Goal: Information Seeking & Learning: Learn about a topic

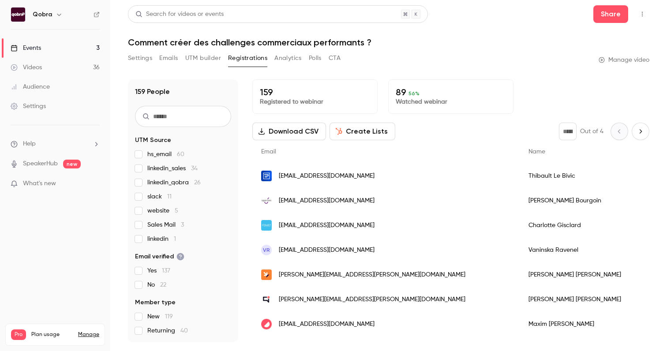
click at [61, 35] on ul "Events 3 Videos 36 Audience Settings" at bounding box center [55, 77] width 110 height 95
click at [57, 45] on link "Events 3" at bounding box center [55, 47] width 110 height 19
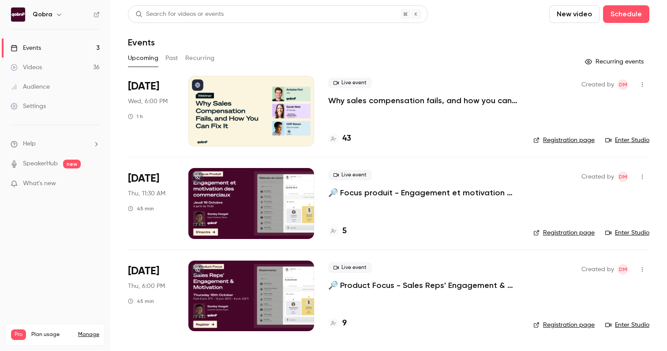
click at [347, 139] on h4 "43" at bounding box center [346, 139] width 9 height 12
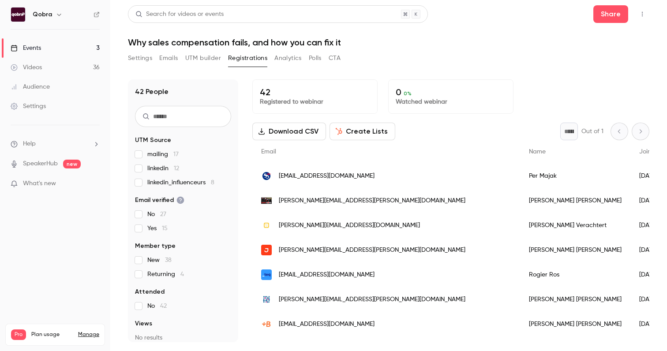
click at [520, 203] on div "Karen Chagnon" at bounding box center [575, 200] width 110 height 25
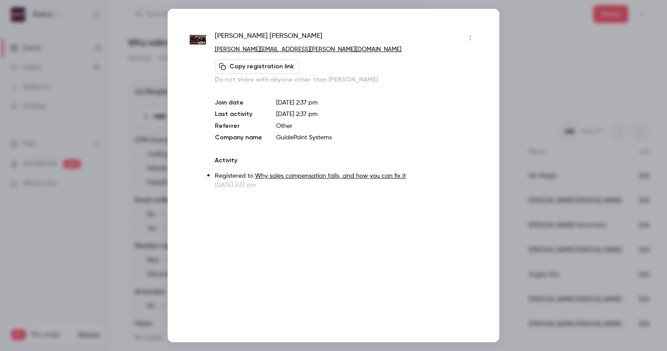
click at [575, 228] on div at bounding box center [333, 175] width 667 height 351
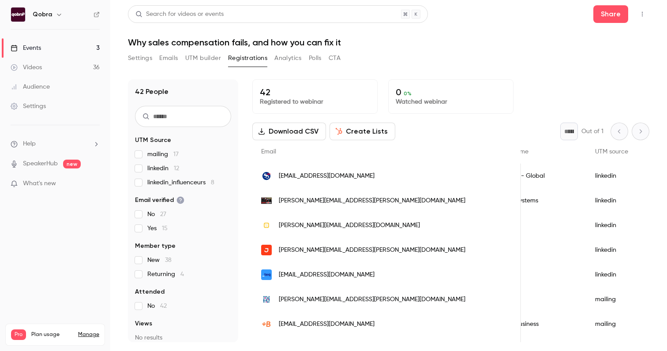
scroll to position [0, 335]
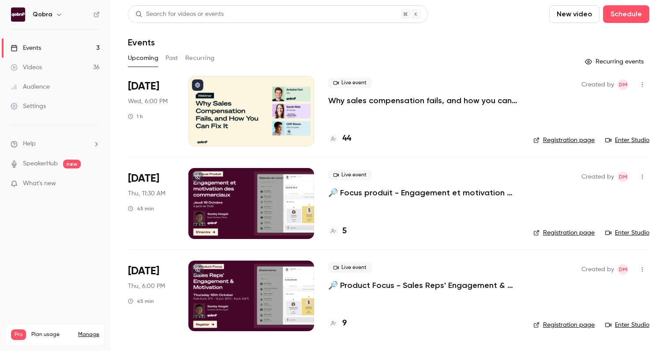
click at [341, 137] on div "44" at bounding box center [339, 139] width 23 height 12
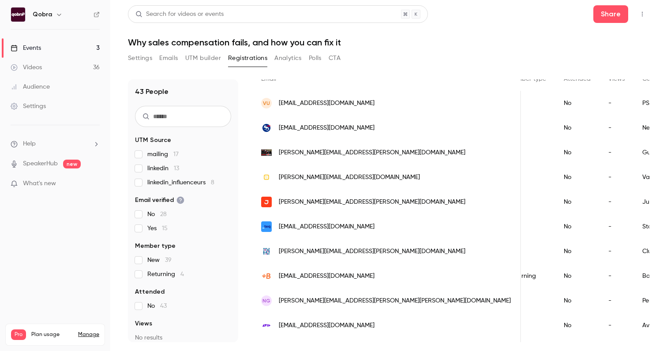
scroll to position [73, 0]
click at [211, 115] on input "text" at bounding box center [183, 116] width 96 height 21
paste input "**********"
type input "**********"
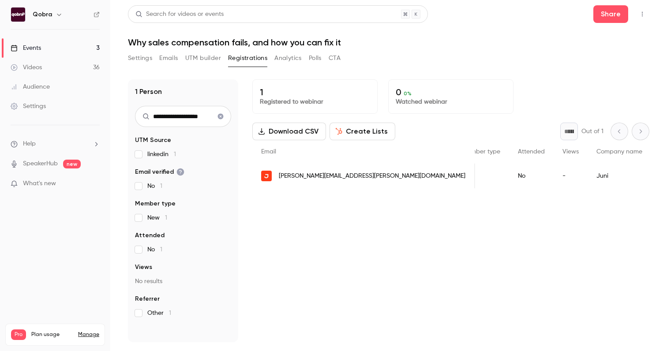
scroll to position [0, 0]
click at [217, 116] on icon "Clear search" at bounding box center [220, 116] width 7 height 6
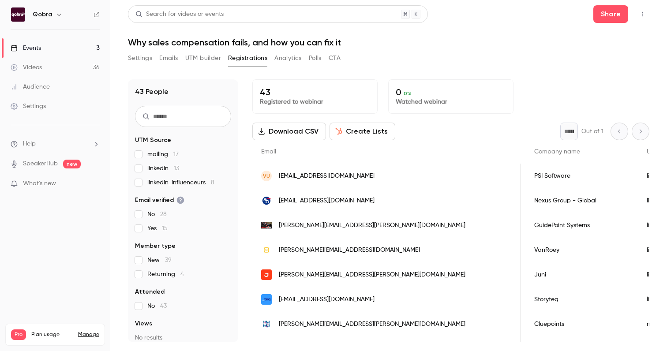
scroll to position [0, 471]
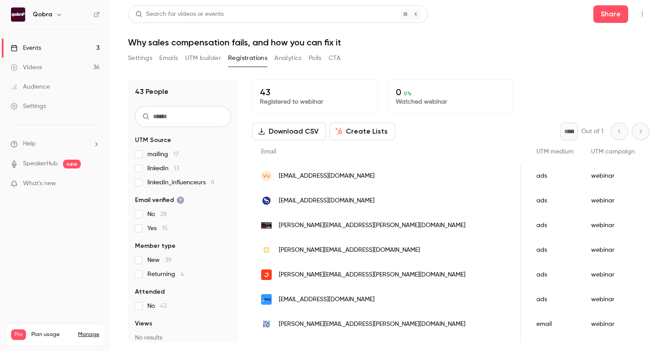
click at [150, 62] on button "Settings" at bounding box center [140, 58] width 24 height 14
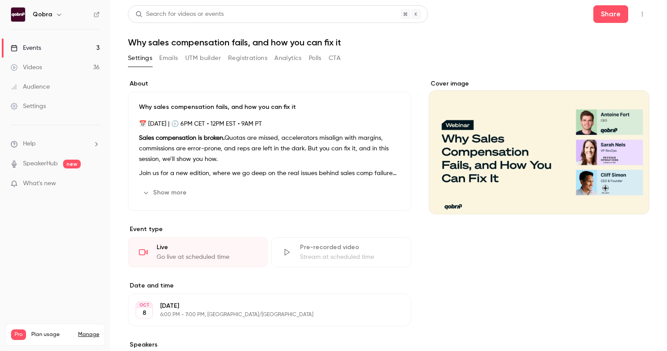
click at [47, 48] on link "Events 3" at bounding box center [55, 47] width 110 height 19
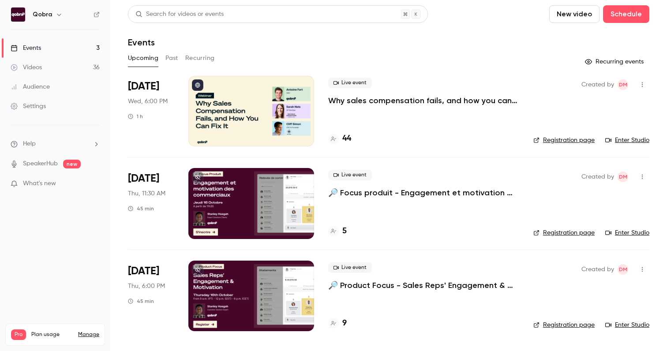
click at [346, 140] on h4 "44" at bounding box center [346, 139] width 9 height 12
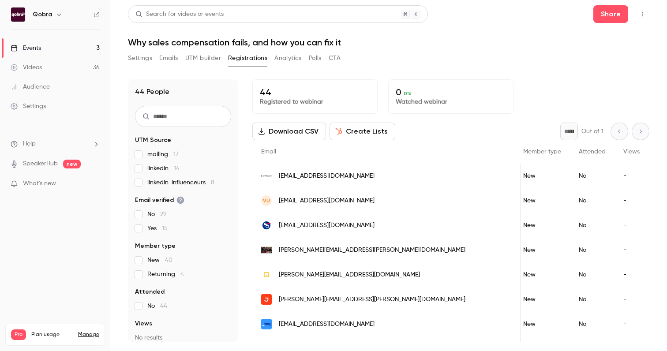
scroll to position [0, 352]
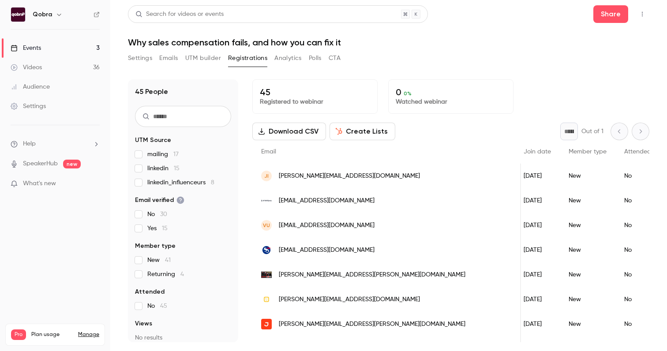
scroll to position [0, 49]
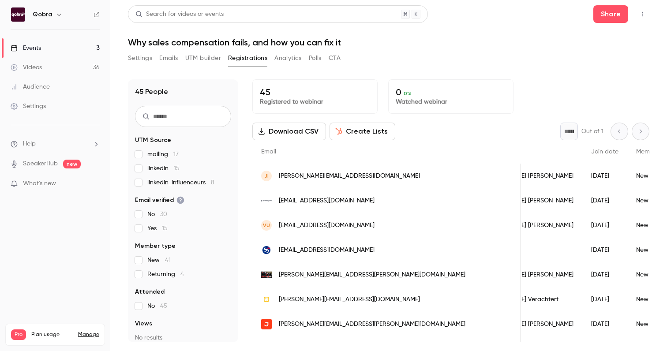
click at [70, 34] on ul "Events 3 Videos 36 Audience Settings" at bounding box center [55, 77] width 110 height 95
click at [70, 46] on link "Events 3" at bounding box center [55, 47] width 110 height 19
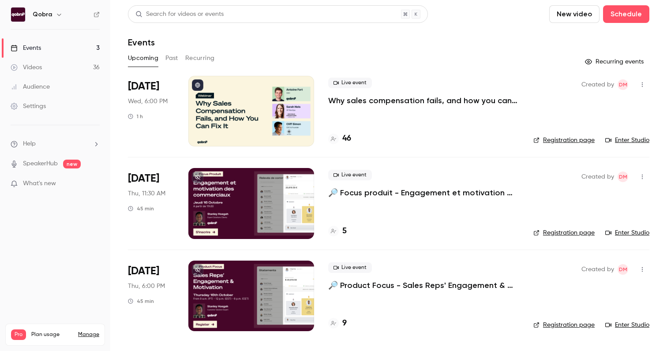
click at [347, 145] on div "Live event Why sales compensation fails, and how you can fix it 46" at bounding box center [423, 111] width 191 height 71
click at [347, 142] on h4 "46" at bounding box center [346, 139] width 9 height 12
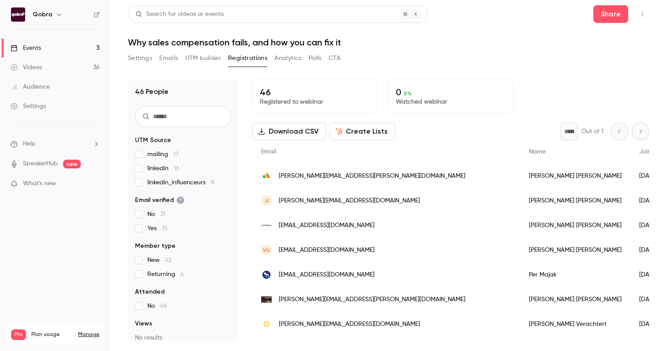
scroll to position [0, 76]
click at [69, 45] on link "Events 3" at bounding box center [55, 47] width 110 height 19
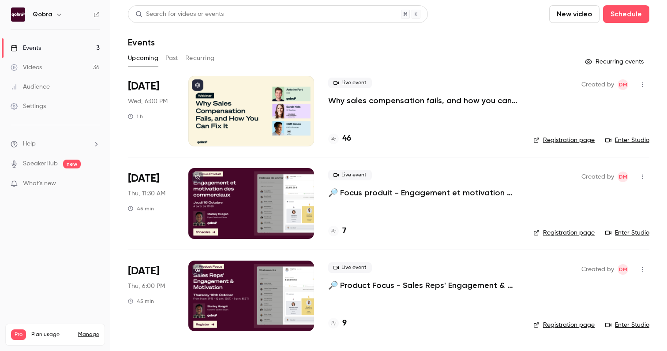
click at [343, 141] on h4 "46" at bounding box center [346, 139] width 9 height 12
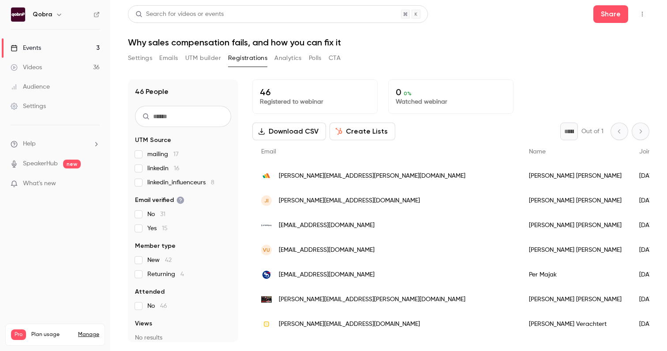
click at [160, 116] on input "text" at bounding box center [183, 116] width 96 height 21
paste input "**********"
type input "**********"
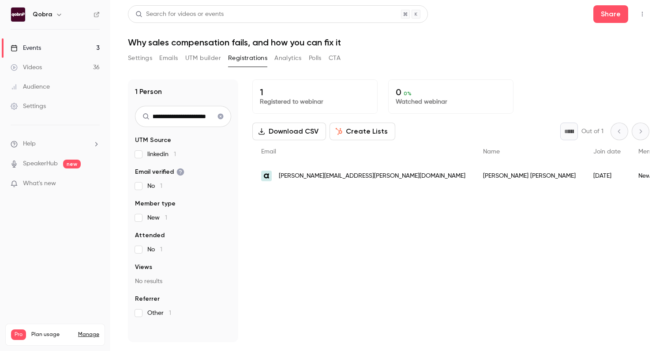
scroll to position [0, 0]
click at [72, 44] on link "Events 3" at bounding box center [55, 47] width 110 height 19
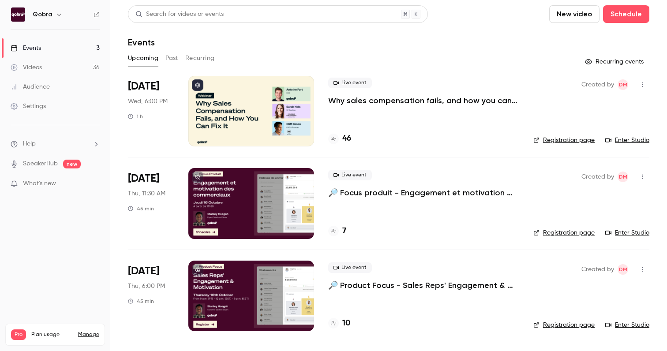
click at [346, 140] on h4 "46" at bounding box center [346, 139] width 9 height 12
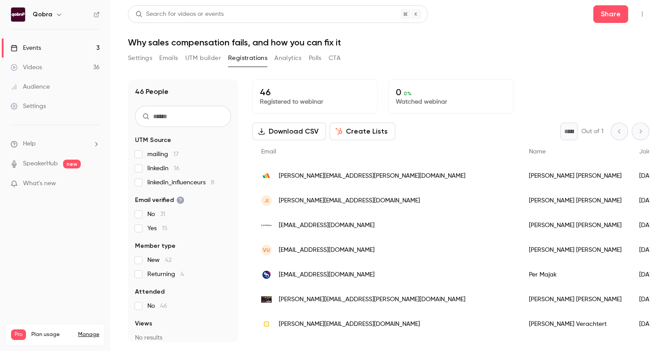
click at [48, 48] on link "Events 3" at bounding box center [55, 47] width 110 height 19
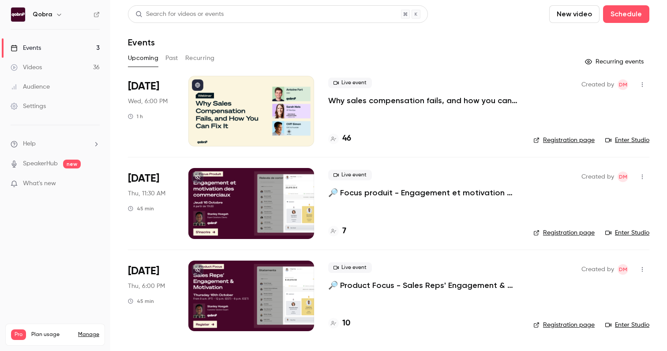
click at [345, 145] on div "Live event Why sales compensation fails, and how you can fix it 46" at bounding box center [423, 111] width 191 height 71
click at [345, 139] on h4 "46" at bounding box center [346, 139] width 9 height 12
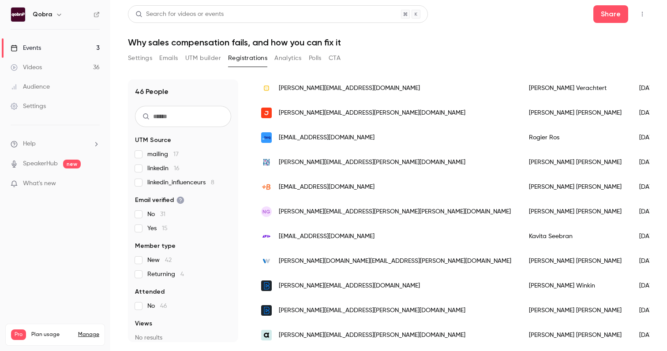
scroll to position [274, 0]
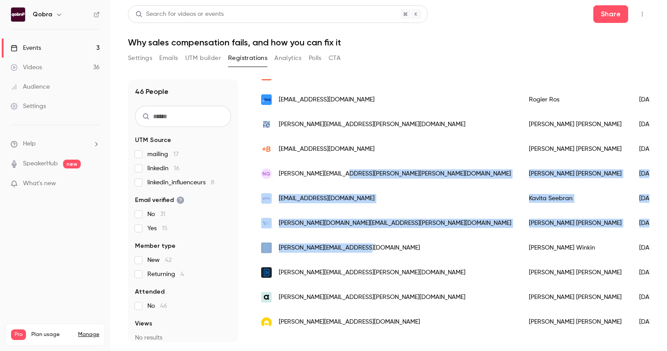
drag, startPoint x: 386, startPoint y: 184, endPoint x: 386, endPoint y: 325, distance: 141.2
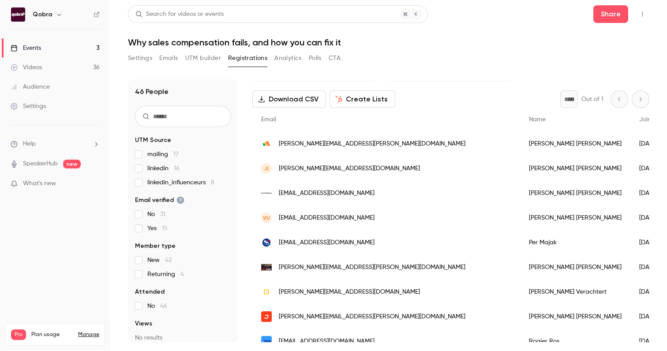
scroll to position [18, 0]
